Goal: Task Accomplishment & Management: Use online tool/utility

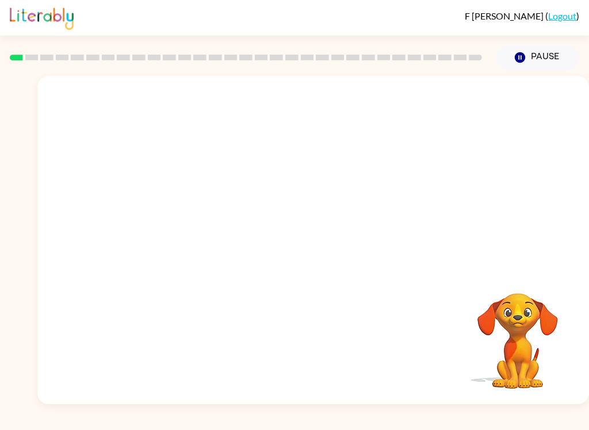
click at [281, 186] on video "Your browser must support playing .mp4 files to use Literably. Please try using…" at bounding box center [312, 172] width 551 height 193
click at [275, 186] on video "Your browser must support playing .mp4 files to use Literably. Please try using…" at bounding box center [312, 172] width 551 height 193
click at [320, 256] on div at bounding box center [314, 246] width 74 height 42
click at [302, 255] on div at bounding box center [314, 246] width 74 height 42
click at [329, 243] on button "button" at bounding box center [314, 246] width 74 height 42
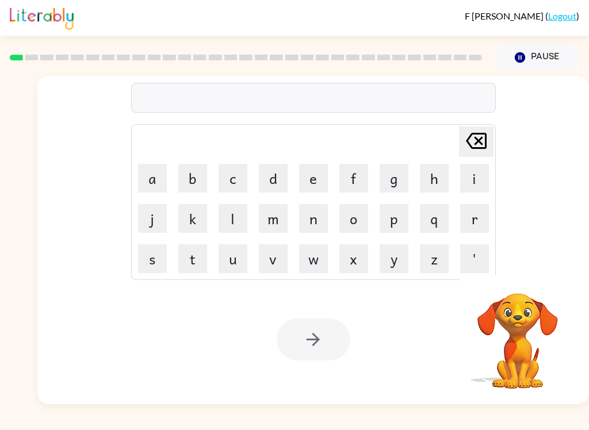
click at [181, 172] on button "b" at bounding box center [192, 178] width 29 height 29
click at [363, 225] on button "o" at bounding box center [353, 218] width 29 height 29
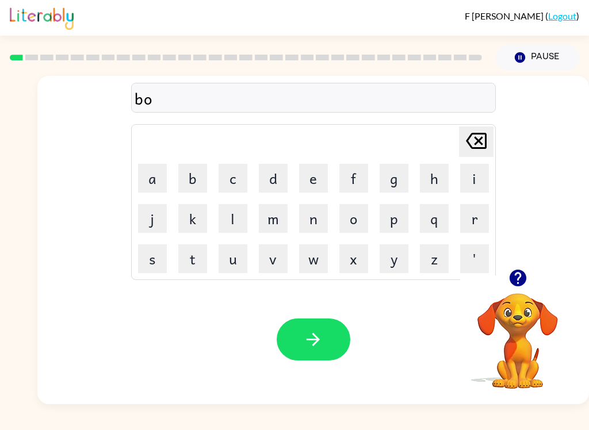
click at [486, 221] on button "r" at bounding box center [474, 218] width 29 height 29
click at [275, 178] on button "d" at bounding box center [273, 178] width 29 height 29
click at [275, 177] on button "d" at bounding box center [273, 178] width 29 height 29
click at [481, 155] on div "[PERSON_NAME] last character input" at bounding box center [476, 141] width 28 height 29
click at [314, 178] on button "e" at bounding box center [313, 178] width 29 height 29
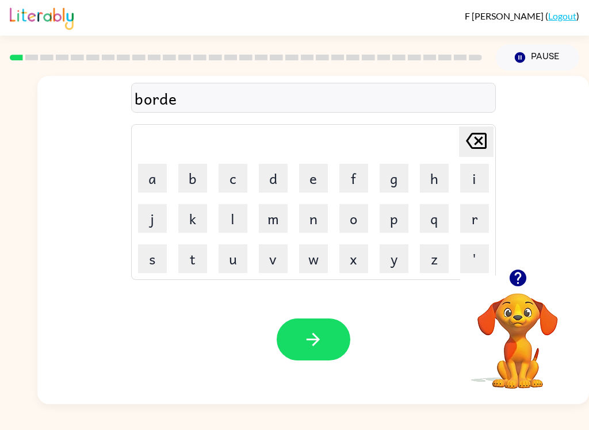
click at [468, 218] on button "r" at bounding box center [474, 218] width 29 height 29
click at [317, 335] on icon "button" at bounding box center [313, 339] width 20 height 20
click at [347, 172] on button "f" at bounding box center [353, 178] width 29 height 29
click at [478, 140] on icon at bounding box center [476, 141] width 21 height 16
click at [474, 219] on button "r" at bounding box center [474, 218] width 29 height 29
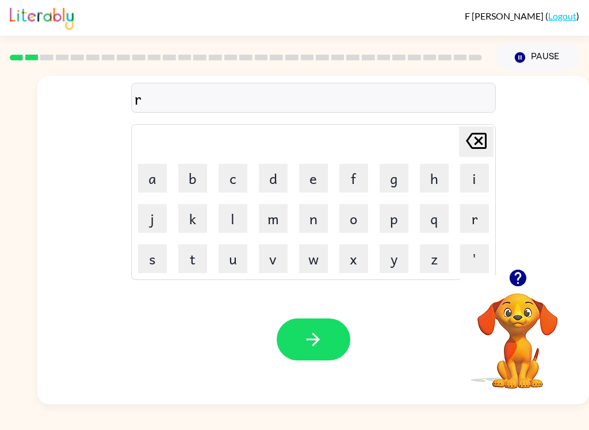
click at [356, 227] on button "o" at bounding box center [353, 218] width 29 height 29
click at [236, 259] on button "u" at bounding box center [232, 258] width 29 height 29
click at [314, 224] on button "n" at bounding box center [313, 218] width 29 height 29
click at [283, 182] on button "d" at bounding box center [273, 178] width 29 height 29
click at [312, 346] on icon "button" at bounding box center [313, 339] width 20 height 20
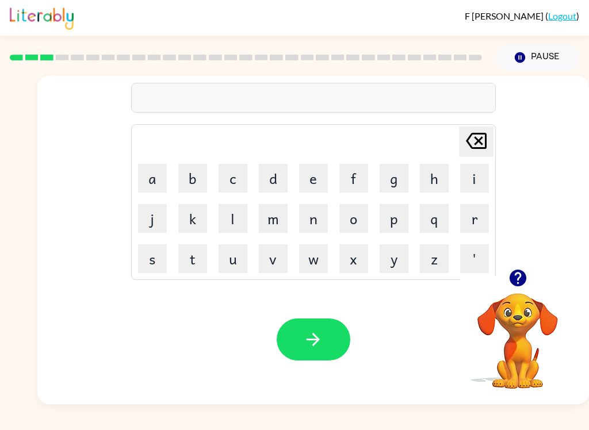
click at [497, 285] on div at bounding box center [517, 277] width 115 height 29
click at [528, 264] on div at bounding box center [517, 277] width 115 height 29
click at [519, 278] on icon "button" at bounding box center [518, 278] width 20 height 20
click at [285, 210] on button "m" at bounding box center [273, 218] width 29 height 29
click at [149, 182] on button "a" at bounding box center [152, 178] width 29 height 29
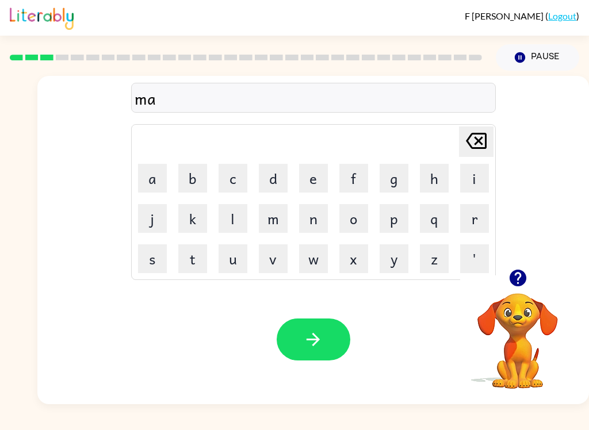
click at [229, 186] on button "c" at bounding box center [232, 178] width 29 height 29
click at [436, 174] on button "h" at bounding box center [434, 178] width 29 height 29
click at [470, 184] on button "i" at bounding box center [474, 178] width 29 height 29
click at [325, 228] on button "n" at bounding box center [313, 218] width 29 height 29
click at [316, 174] on button "e" at bounding box center [313, 178] width 29 height 29
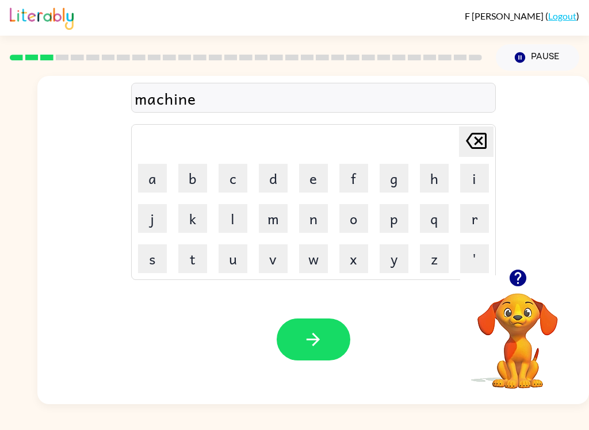
click at [320, 333] on icon "button" at bounding box center [313, 339] width 20 height 20
click at [202, 258] on button "t" at bounding box center [192, 258] width 29 height 29
click at [471, 212] on button "r" at bounding box center [474, 218] width 29 height 29
click at [158, 178] on button "a" at bounding box center [152, 178] width 29 height 29
click at [471, 176] on button "i" at bounding box center [474, 178] width 29 height 29
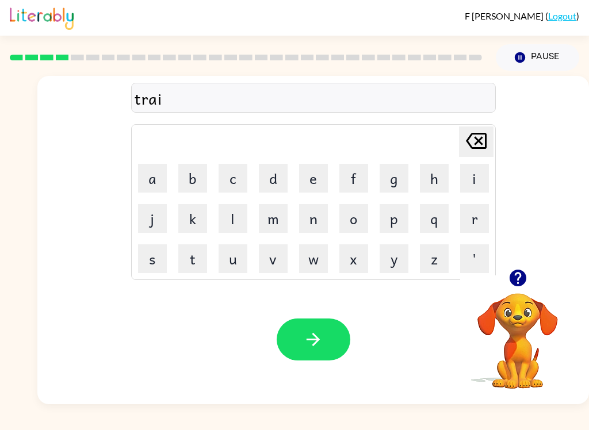
click at [320, 225] on button "n" at bounding box center [313, 218] width 29 height 29
click at [329, 344] on button "button" at bounding box center [314, 340] width 74 height 42
click at [516, 281] on icon "button" at bounding box center [517, 278] width 17 height 17
click at [262, 160] on td "d" at bounding box center [273, 178] width 39 height 39
click at [260, 184] on button "d" at bounding box center [273, 178] width 29 height 29
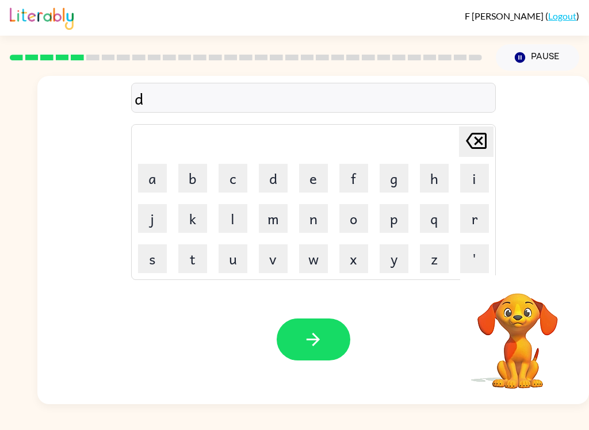
click at [321, 182] on button "e" at bounding box center [313, 178] width 29 height 29
click at [358, 182] on button "f" at bounding box center [353, 178] width 29 height 29
click at [310, 192] on button "e" at bounding box center [313, 178] width 29 height 29
click at [309, 227] on button "n" at bounding box center [313, 218] width 29 height 29
click at [154, 257] on button "s" at bounding box center [152, 258] width 29 height 29
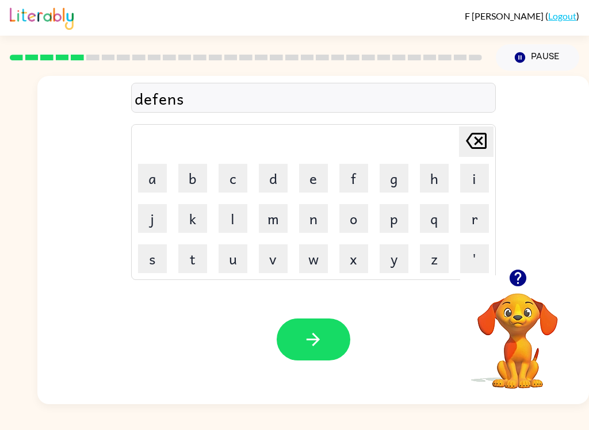
click at [312, 176] on button "e" at bounding box center [313, 178] width 29 height 29
click at [277, 262] on button "v" at bounding box center [273, 258] width 29 height 29
click at [274, 176] on button "d" at bounding box center [273, 178] width 29 height 29
click at [481, 147] on icon "[PERSON_NAME] last character input" at bounding box center [476, 141] width 28 height 28
click at [314, 182] on button "e" at bounding box center [313, 178] width 29 height 29
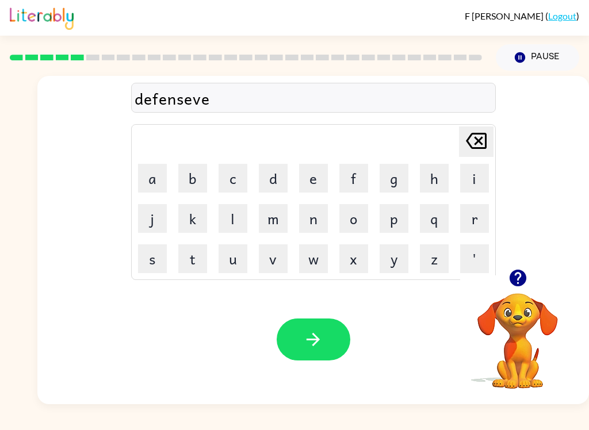
click at [316, 337] on icon "button" at bounding box center [312, 339] width 13 height 13
click at [278, 259] on button "v" at bounding box center [273, 258] width 29 height 29
click at [144, 182] on button "a" at bounding box center [152, 178] width 29 height 29
click at [241, 172] on button "c" at bounding box center [232, 178] width 29 height 29
click at [152, 189] on button "a" at bounding box center [152, 178] width 29 height 29
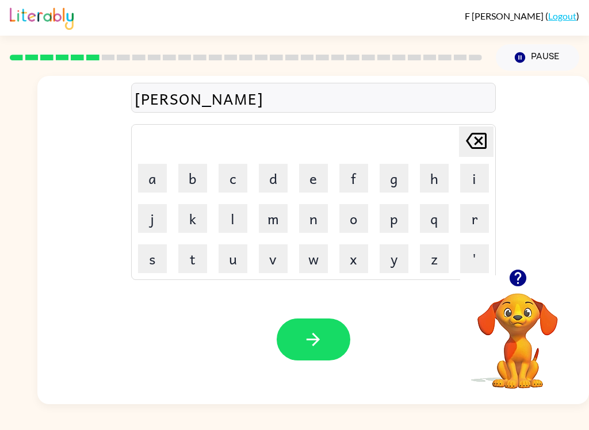
click at [185, 245] on button "t" at bounding box center [192, 258] width 29 height 29
click at [470, 178] on button "i" at bounding box center [474, 178] width 29 height 29
click at [363, 210] on button "o" at bounding box center [353, 218] width 29 height 29
click at [315, 226] on button "n" at bounding box center [313, 218] width 29 height 29
click at [309, 329] on button "button" at bounding box center [314, 340] width 74 height 42
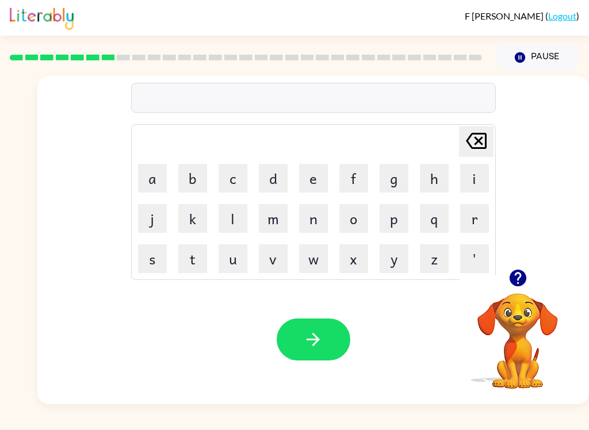
click at [407, 231] on button "p" at bounding box center [393, 218] width 29 height 29
click at [225, 268] on button "u" at bounding box center [232, 258] width 29 height 29
click at [268, 182] on button "d" at bounding box center [273, 178] width 29 height 29
click at [465, 222] on button "r" at bounding box center [474, 218] width 29 height 29
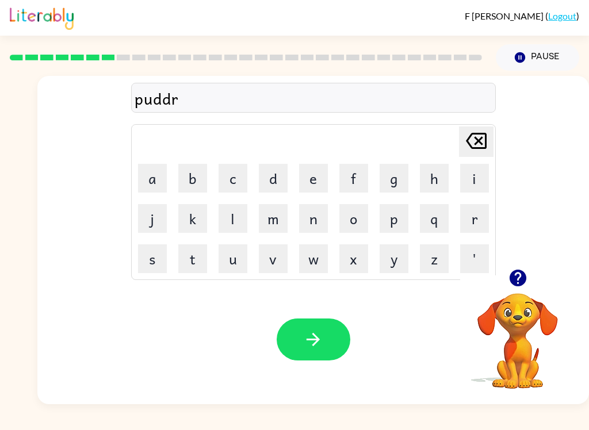
click at [481, 146] on icon "[PERSON_NAME] last character input" at bounding box center [476, 141] width 28 height 28
click at [243, 223] on button "l" at bounding box center [232, 218] width 29 height 29
click at [309, 185] on button "e" at bounding box center [313, 178] width 29 height 29
click at [325, 342] on button "button" at bounding box center [314, 340] width 74 height 42
click at [279, 226] on button "m" at bounding box center [273, 218] width 29 height 29
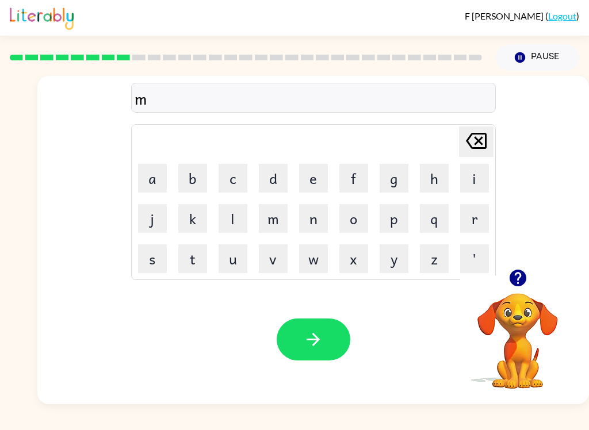
click at [461, 181] on button "i" at bounding box center [474, 178] width 29 height 29
click at [465, 224] on button "r" at bounding box center [474, 218] width 29 height 29
click at [149, 190] on button "a" at bounding box center [152, 178] width 29 height 29
click at [236, 182] on button "c" at bounding box center [232, 178] width 29 height 29
click at [227, 221] on button "l" at bounding box center [232, 218] width 29 height 29
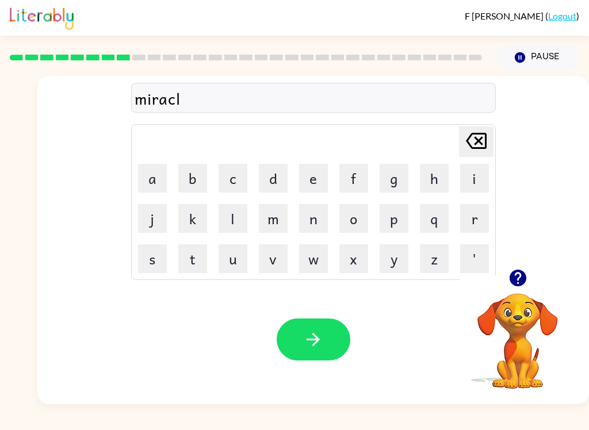
click at [316, 176] on button "e" at bounding box center [313, 178] width 29 height 29
click at [305, 339] on icon "button" at bounding box center [313, 339] width 20 height 20
click at [518, 286] on icon "button" at bounding box center [517, 278] width 17 height 17
click at [281, 214] on button "m" at bounding box center [273, 218] width 29 height 29
click at [424, 197] on td "h" at bounding box center [434, 178] width 39 height 39
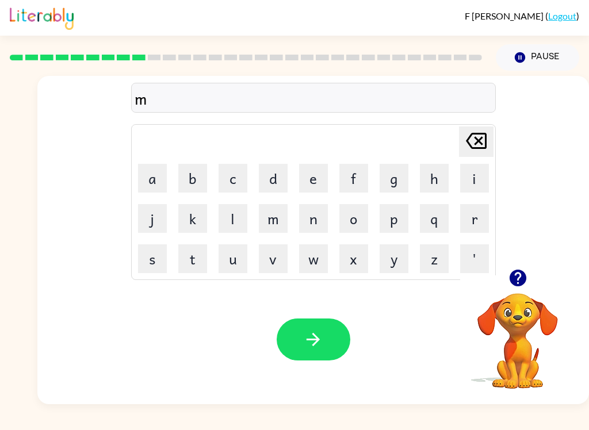
click at [479, 174] on button "i" at bounding box center [474, 178] width 29 height 29
click at [274, 183] on button "d" at bounding box center [273, 178] width 29 height 29
click at [286, 215] on button "m" at bounding box center [273, 218] width 29 height 29
click at [352, 220] on button "o" at bounding box center [353, 218] width 29 height 29
click at [475, 216] on button "r" at bounding box center [474, 218] width 29 height 29
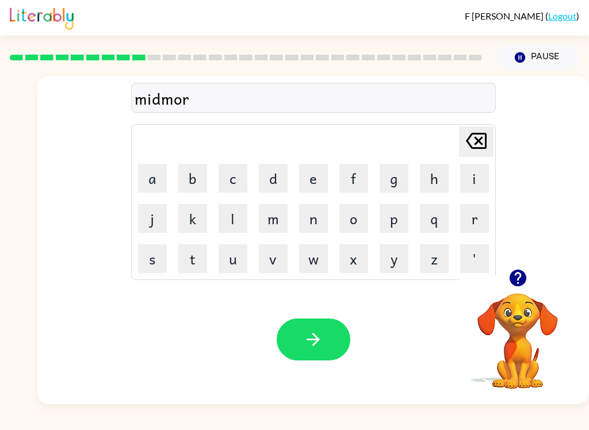
click at [314, 224] on button "n" at bounding box center [313, 218] width 29 height 29
click at [431, 180] on button "h" at bounding box center [434, 178] width 29 height 29
click at [481, 137] on icon at bounding box center [476, 141] width 21 height 16
click at [478, 187] on button "i" at bounding box center [474, 178] width 29 height 29
click at [314, 241] on td "w" at bounding box center [313, 258] width 39 height 39
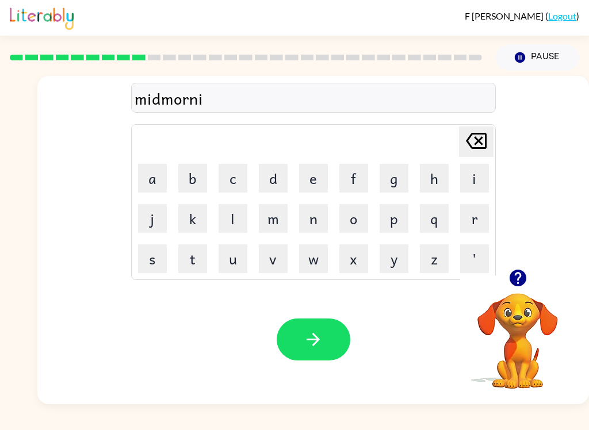
click at [320, 222] on button "n" at bounding box center [313, 218] width 29 height 29
click at [402, 191] on button "g" at bounding box center [393, 178] width 29 height 29
click at [315, 342] on icon "button" at bounding box center [313, 339] width 20 height 20
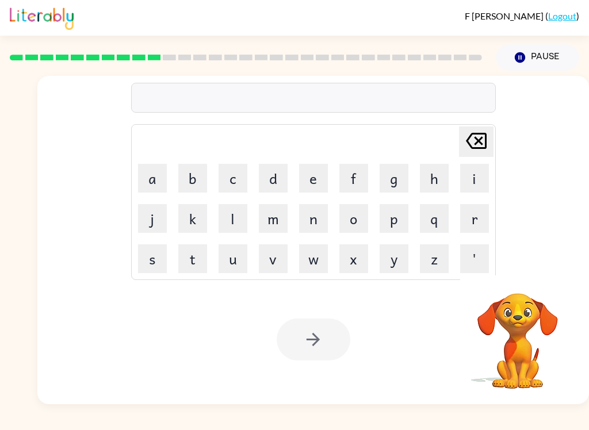
click at [287, 166] on button "d" at bounding box center [273, 178] width 29 height 29
click at [471, 179] on button "i" at bounding box center [474, 178] width 29 height 29
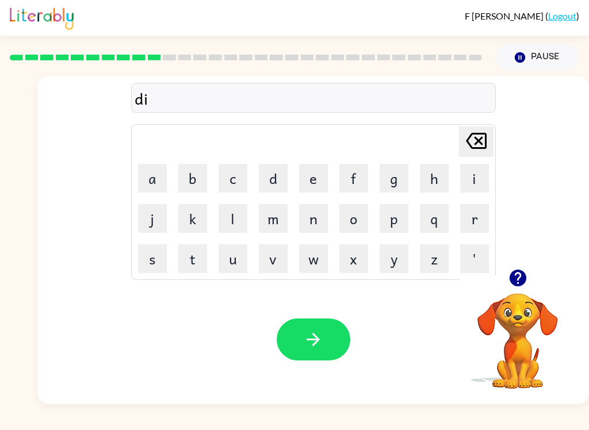
click at [155, 262] on button "s" at bounding box center [152, 258] width 29 height 29
click at [201, 258] on button "t" at bounding box center [192, 258] width 29 height 29
click at [480, 220] on button "r" at bounding box center [474, 218] width 29 height 29
click at [227, 268] on button "u" at bounding box center [232, 258] width 29 height 29
click at [149, 264] on button "s" at bounding box center [152, 258] width 29 height 29
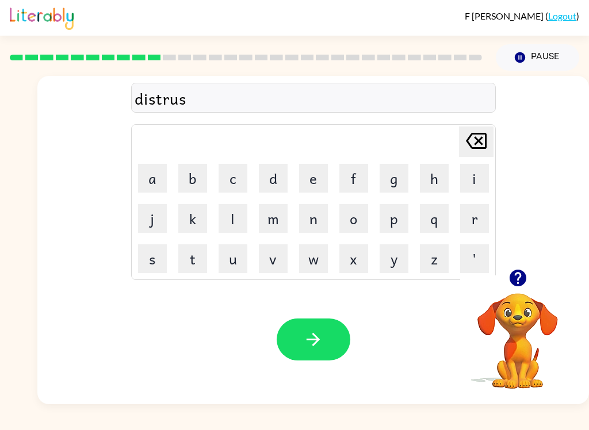
click at [194, 264] on button "t" at bounding box center [192, 258] width 29 height 29
click at [327, 340] on button "button" at bounding box center [314, 340] width 74 height 42
click at [464, 215] on button "r" at bounding box center [474, 218] width 29 height 29
click at [361, 224] on button "o" at bounding box center [353, 218] width 29 height 29
click at [267, 181] on button "d" at bounding box center [273, 178] width 29 height 29
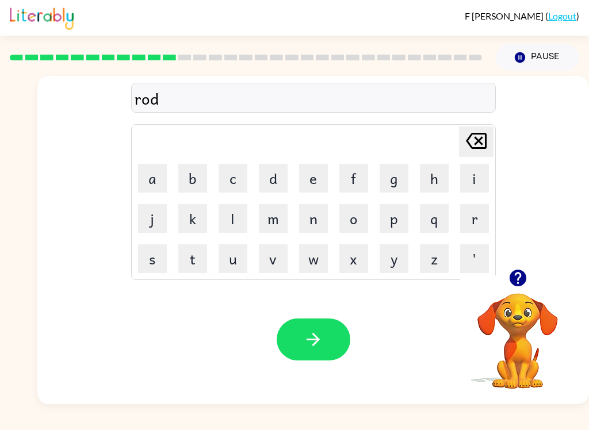
click at [326, 176] on button "e" at bounding box center [313, 178] width 29 height 29
click at [311, 337] on icon "button" at bounding box center [313, 339] width 20 height 20
click at [517, 277] on icon "button" at bounding box center [517, 278] width 17 height 17
click at [241, 267] on button "u" at bounding box center [232, 258] width 29 height 29
click at [396, 225] on button "p" at bounding box center [393, 218] width 29 height 29
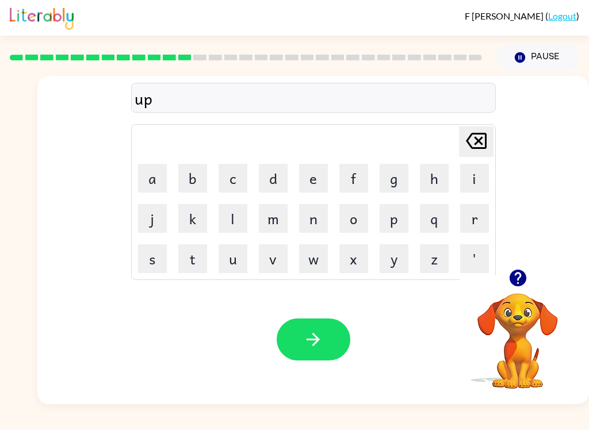
click at [405, 183] on button "g" at bounding box center [393, 178] width 29 height 29
click at [482, 219] on button "r" at bounding box center [474, 218] width 29 height 29
click at [163, 179] on button "a" at bounding box center [152, 178] width 29 height 29
click at [266, 183] on button "d" at bounding box center [273, 178] width 29 height 29
click at [301, 179] on button "e" at bounding box center [313, 178] width 29 height 29
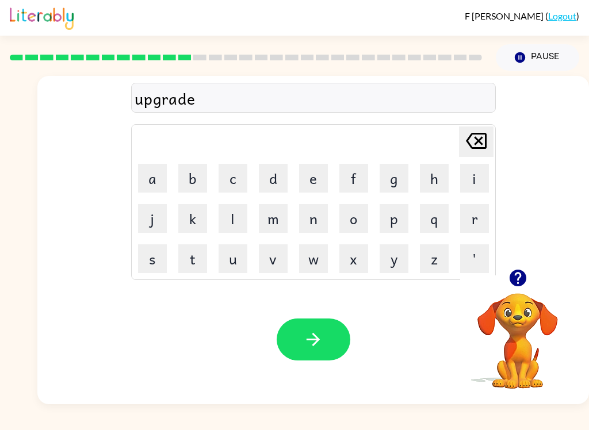
click at [309, 339] on icon "button" at bounding box center [313, 339] width 20 height 20
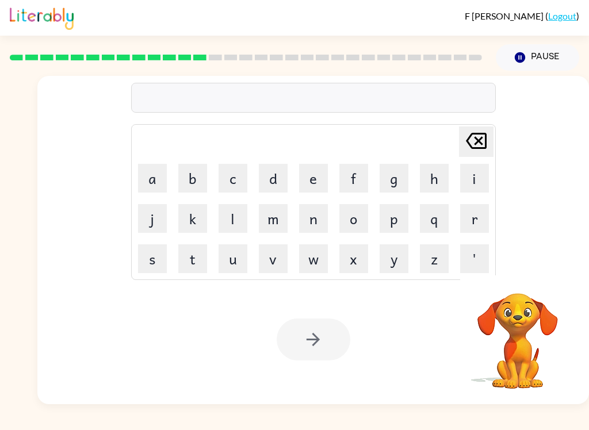
click at [264, 229] on button "m" at bounding box center [273, 218] width 29 height 29
click at [161, 181] on button "a" at bounding box center [152, 178] width 29 height 29
click at [279, 176] on button "d" at bounding box center [273, 178] width 29 height 29
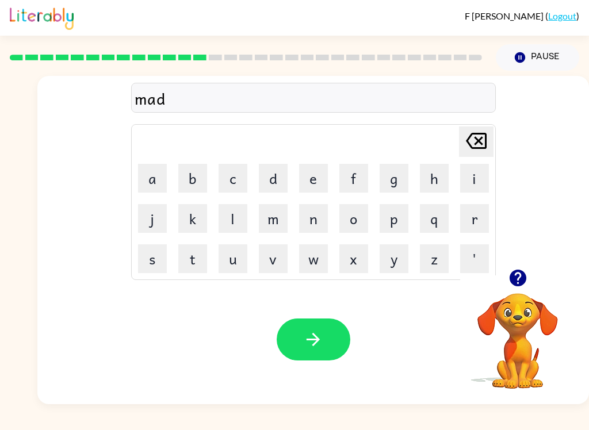
click at [316, 221] on button "n" at bounding box center [313, 218] width 29 height 29
click at [299, 183] on button "e" at bounding box center [313, 178] width 29 height 29
click at [149, 265] on button "s" at bounding box center [152, 258] width 29 height 29
click at [149, 264] on button "s" at bounding box center [152, 258] width 29 height 29
click at [305, 344] on icon "button" at bounding box center [313, 339] width 20 height 20
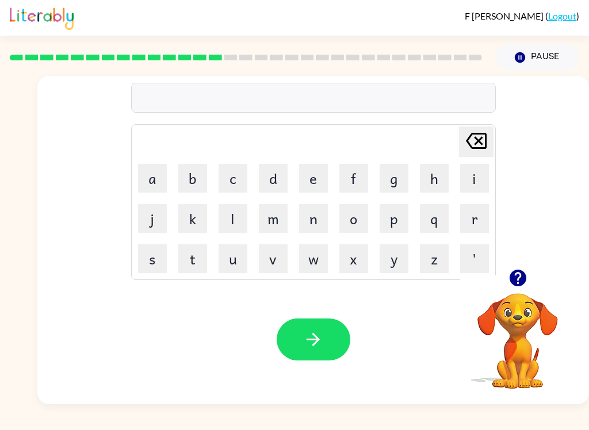
click at [197, 173] on button "b" at bounding box center [192, 178] width 29 height 29
click at [362, 215] on button "o" at bounding box center [353, 218] width 29 height 29
click at [313, 226] on button "n" at bounding box center [313, 218] width 29 height 29
click at [231, 262] on button "u" at bounding box center [232, 258] width 29 height 29
click at [154, 260] on button "s" at bounding box center [152, 258] width 29 height 29
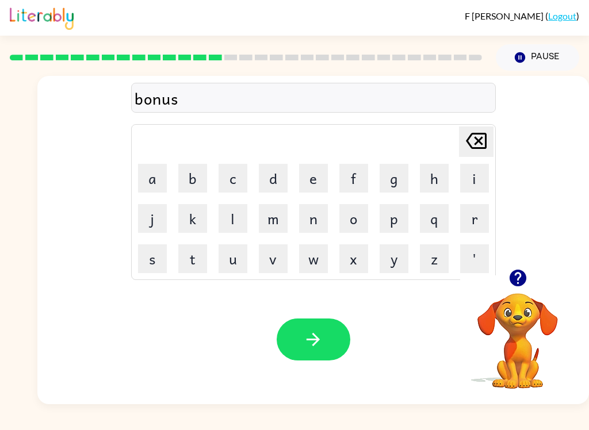
click at [309, 337] on icon "button" at bounding box center [313, 339] width 20 height 20
click at [513, 282] on icon "button" at bounding box center [517, 278] width 17 height 17
click at [159, 266] on button "s" at bounding box center [152, 258] width 29 height 29
click at [302, 252] on button "w" at bounding box center [313, 258] width 29 height 29
click at [154, 188] on button "a" at bounding box center [152, 178] width 29 height 29
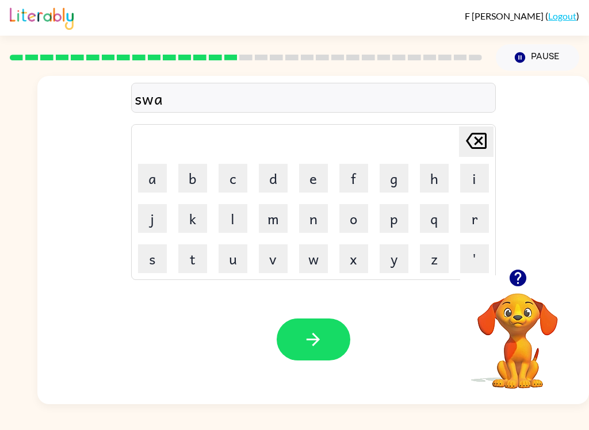
click at [485, 225] on button "r" at bounding box center [474, 218] width 29 height 29
click at [272, 224] on button "m" at bounding box center [273, 218] width 29 height 29
click at [320, 349] on icon "button" at bounding box center [313, 339] width 20 height 20
click at [514, 280] on icon "button" at bounding box center [517, 278] width 17 height 17
click at [484, 221] on button "r" at bounding box center [474, 218] width 29 height 29
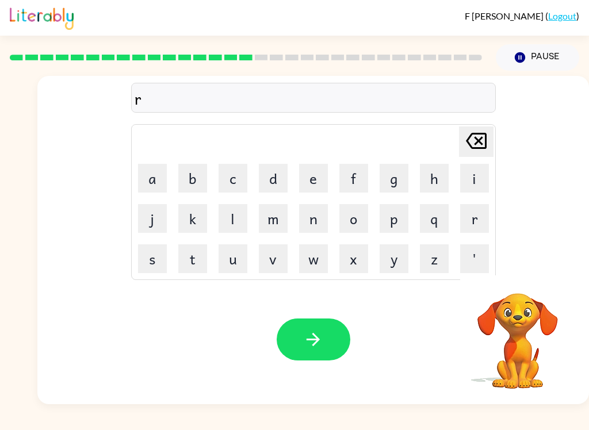
click at [143, 176] on button "a" at bounding box center [152, 178] width 29 height 29
click at [280, 228] on button "m" at bounding box center [273, 218] width 29 height 29
click at [321, 355] on button "button" at bounding box center [314, 340] width 74 height 42
click at [179, 183] on button "b" at bounding box center [192, 178] width 29 height 29
click at [481, 219] on button "r" at bounding box center [474, 218] width 29 height 29
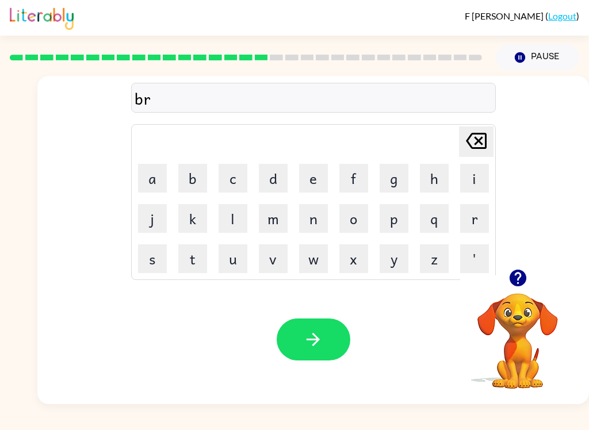
click at [482, 180] on button "i" at bounding box center [474, 178] width 29 height 29
click at [320, 210] on button "n" at bounding box center [313, 218] width 29 height 29
click at [474, 152] on icon "[PERSON_NAME] last character input" at bounding box center [476, 141] width 28 height 28
click at [473, 152] on icon "[PERSON_NAME] last character input" at bounding box center [476, 141] width 28 height 28
click at [469, 179] on button "i" at bounding box center [474, 178] width 29 height 29
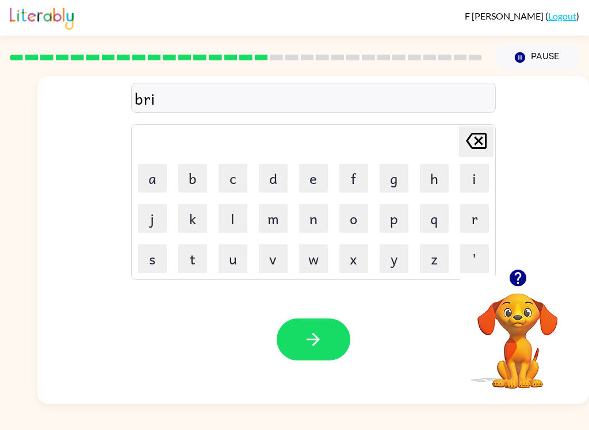
click at [255, 224] on td "m" at bounding box center [273, 218] width 39 height 39
click at [285, 205] on button "m" at bounding box center [273, 218] width 29 height 29
click at [473, 183] on button "i" at bounding box center [474, 178] width 29 height 29
click at [320, 217] on button "n" at bounding box center [313, 218] width 29 height 29
click at [400, 180] on button "g" at bounding box center [393, 178] width 29 height 29
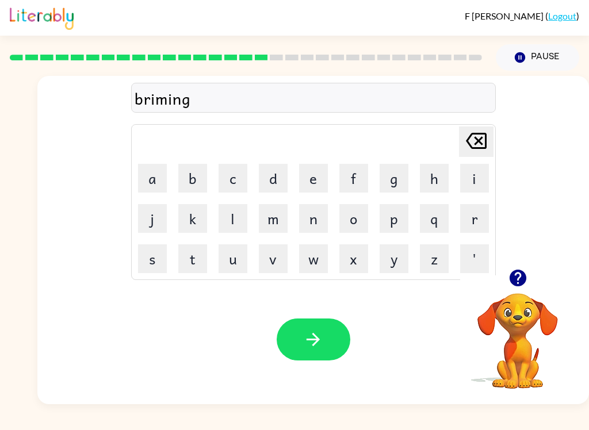
click at [314, 331] on icon "button" at bounding box center [313, 339] width 20 height 20
